Goal: Register for event/course

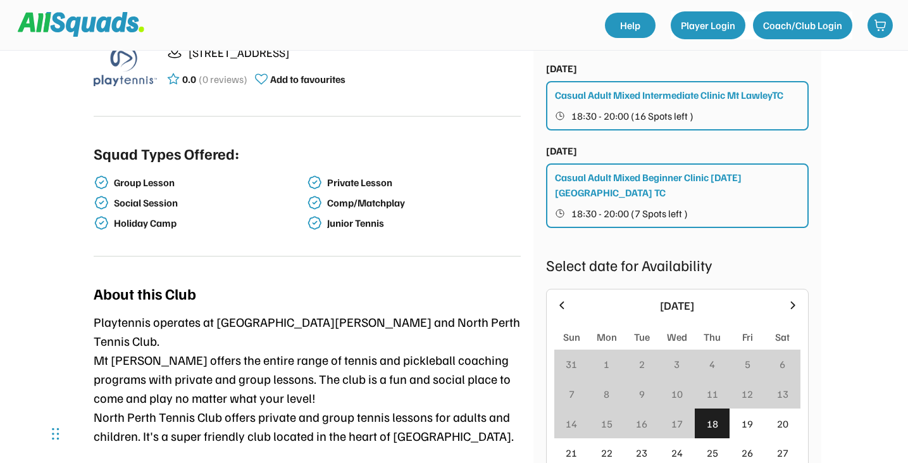
scroll to position [422, 0]
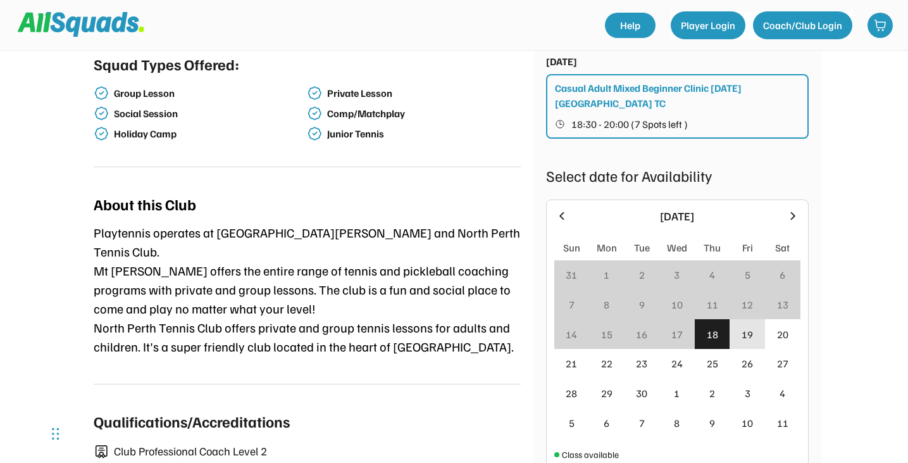
click at [752, 327] on div "19" at bounding box center [747, 334] width 11 height 15
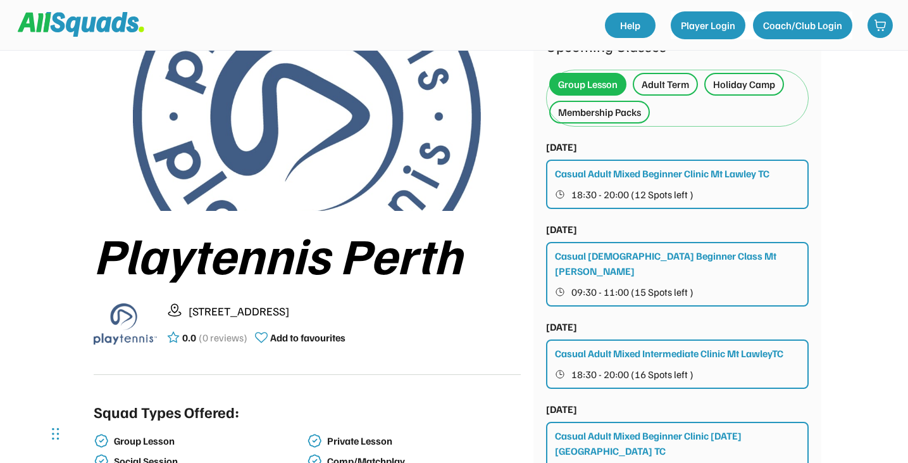
scroll to position [73, 0]
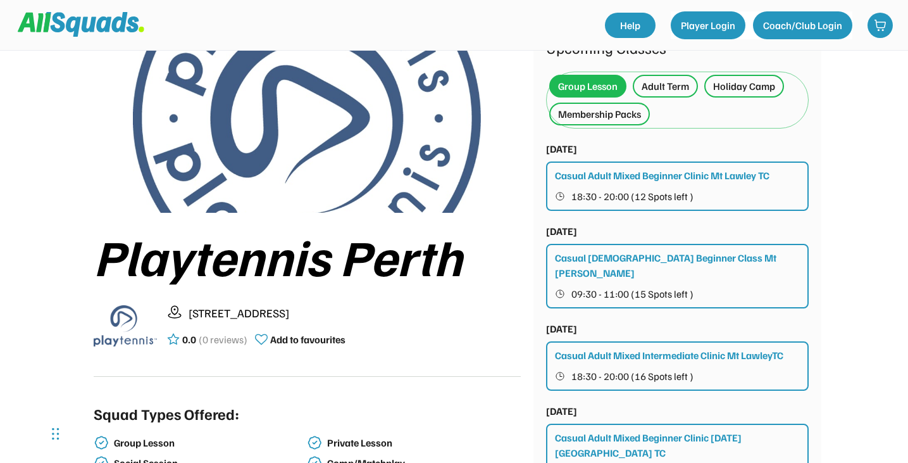
click at [666, 88] on div "Adult Term" at bounding box center [665, 85] width 47 height 15
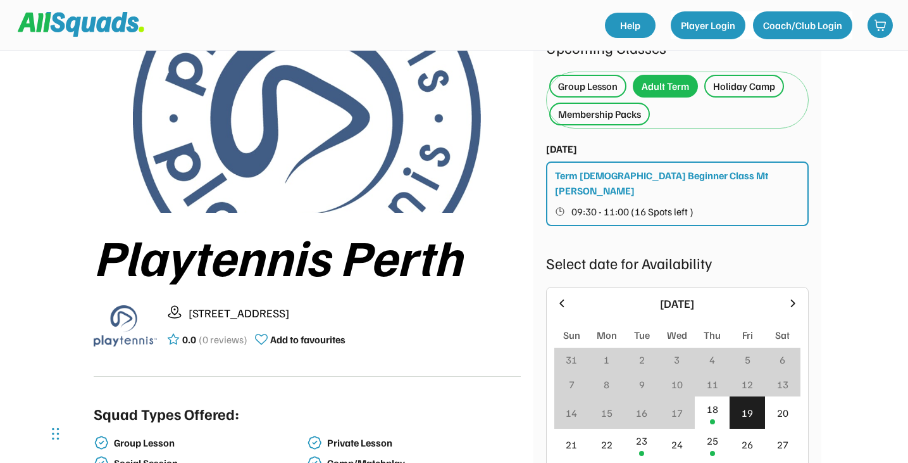
click at [743, 87] on div "Holiday Camp" at bounding box center [744, 85] width 62 height 15
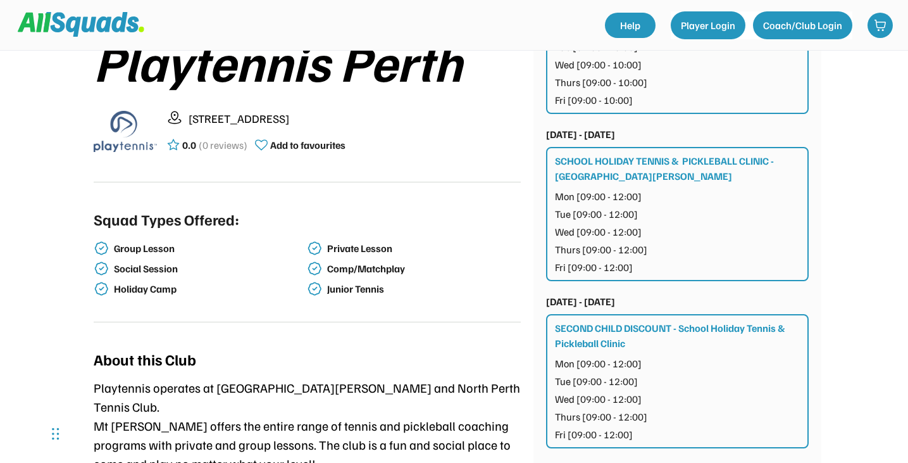
scroll to position [266, 0]
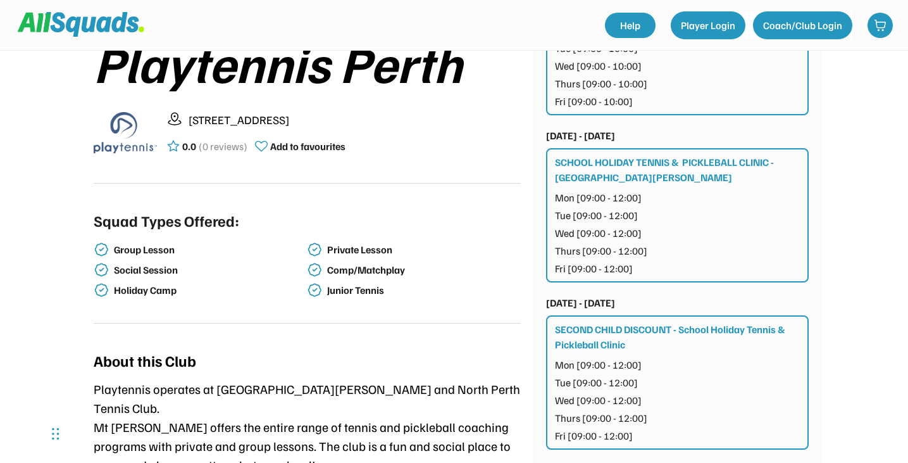
click at [693, 236] on div "Mon [09:00 - 12:00] Tue [09:00 - 12:00] Wed [09:00 - 12:00] Thurs [09:00 - 12:0…" at bounding box center [678, 233] width 246 height 86
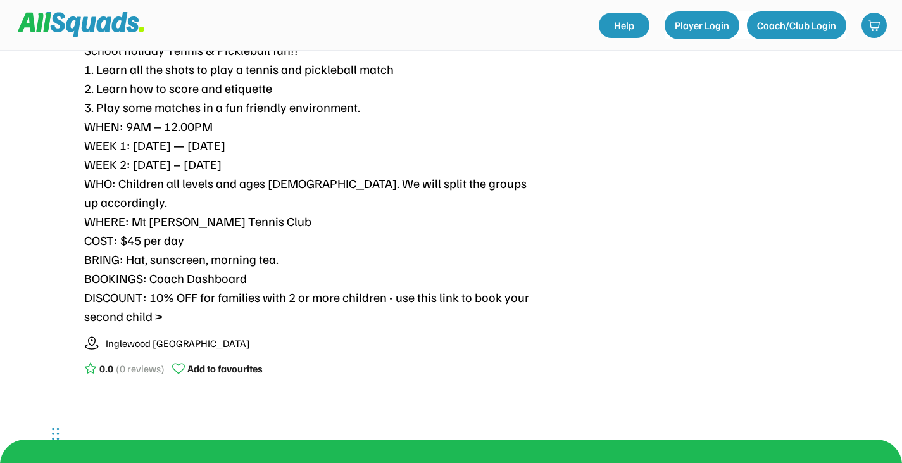
scroll to position [649, 0]
